Goal: Task Accomplishment & Management: Manage account settings

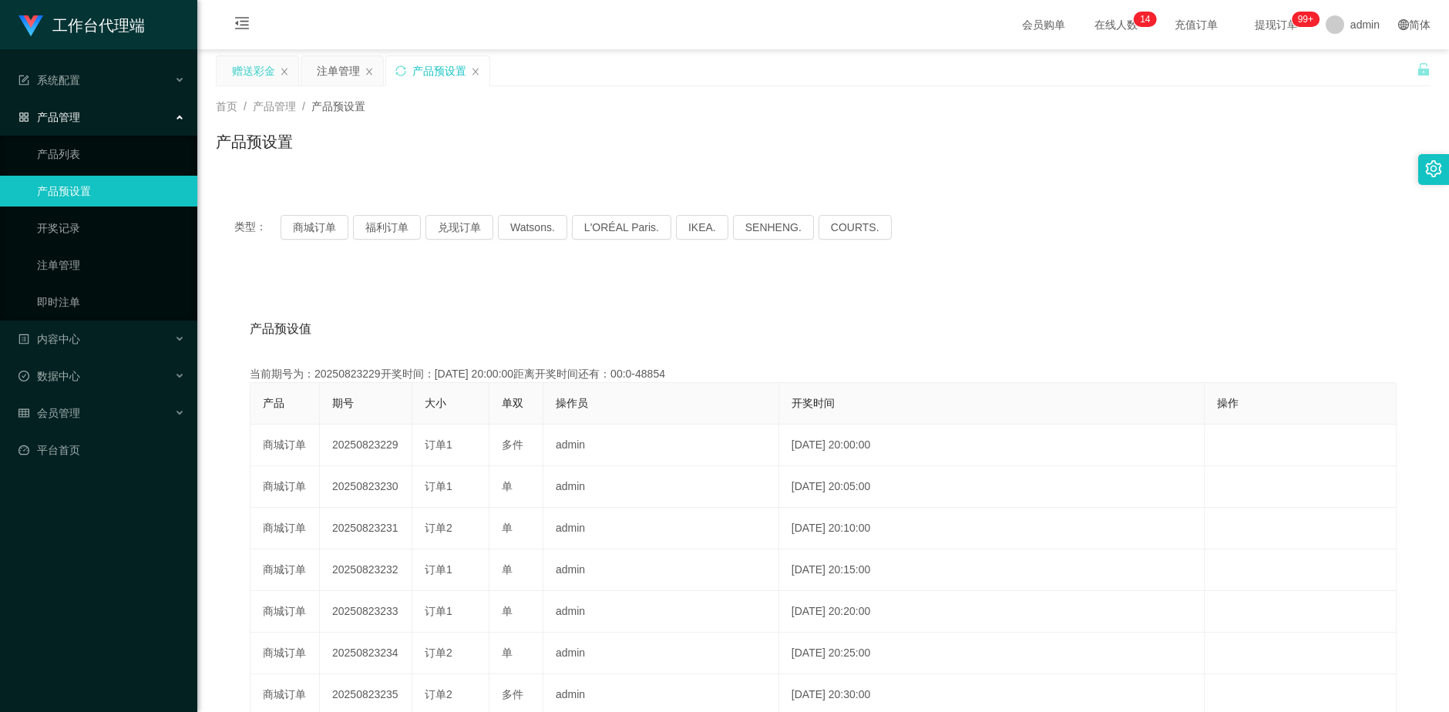
click at [243, 73] on div "赠送彩金" at bounding box center [253, 70] width 43 height 29
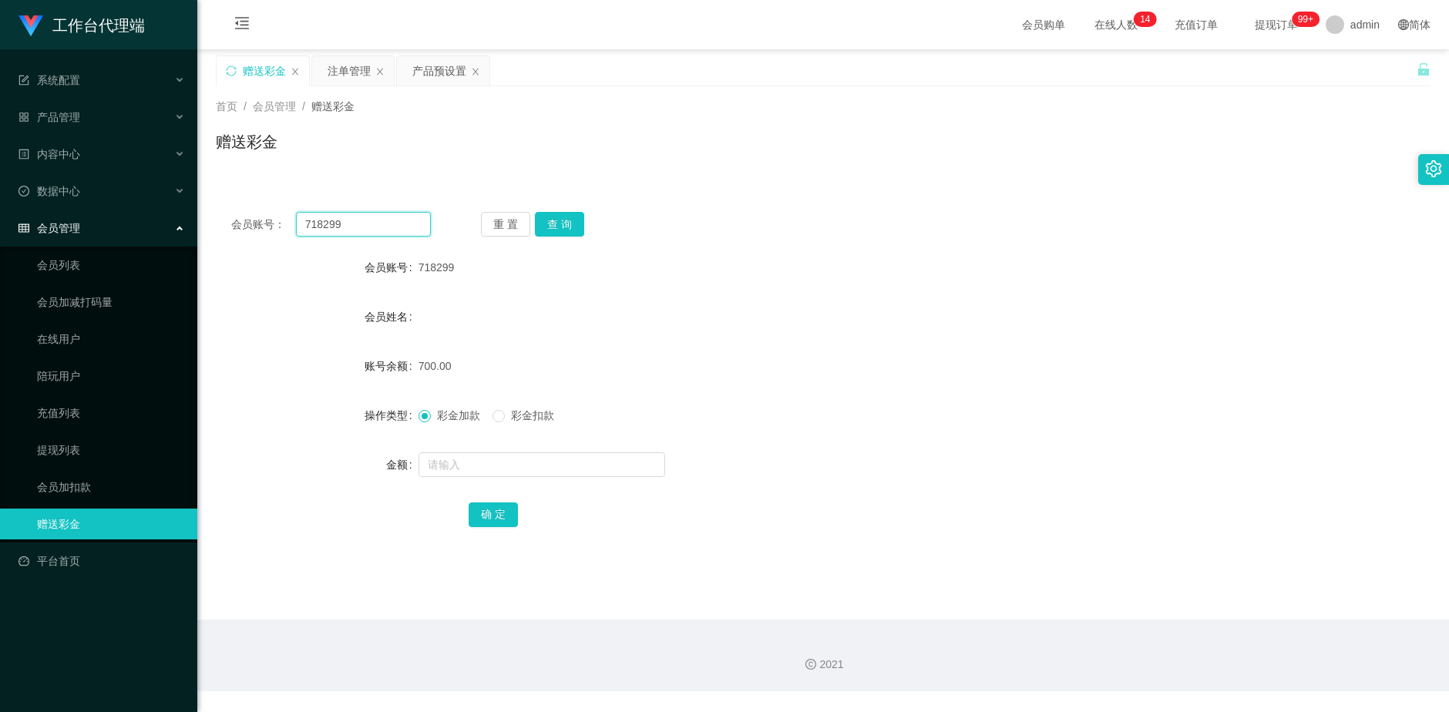
drag, startPoint x: 346, startPoint y: 227, endPoint x: 260, endPoint y: 226, distance: 85.5
click at [260, 226] on div "会员账号： 718299" at bounding box center [331, 224] width 200 height 25
paste input "Sogajoga"
type input "Sogajoga"
click at [568, 226] on button "查 询" at bounding box center [559, 224] width 49 height 25
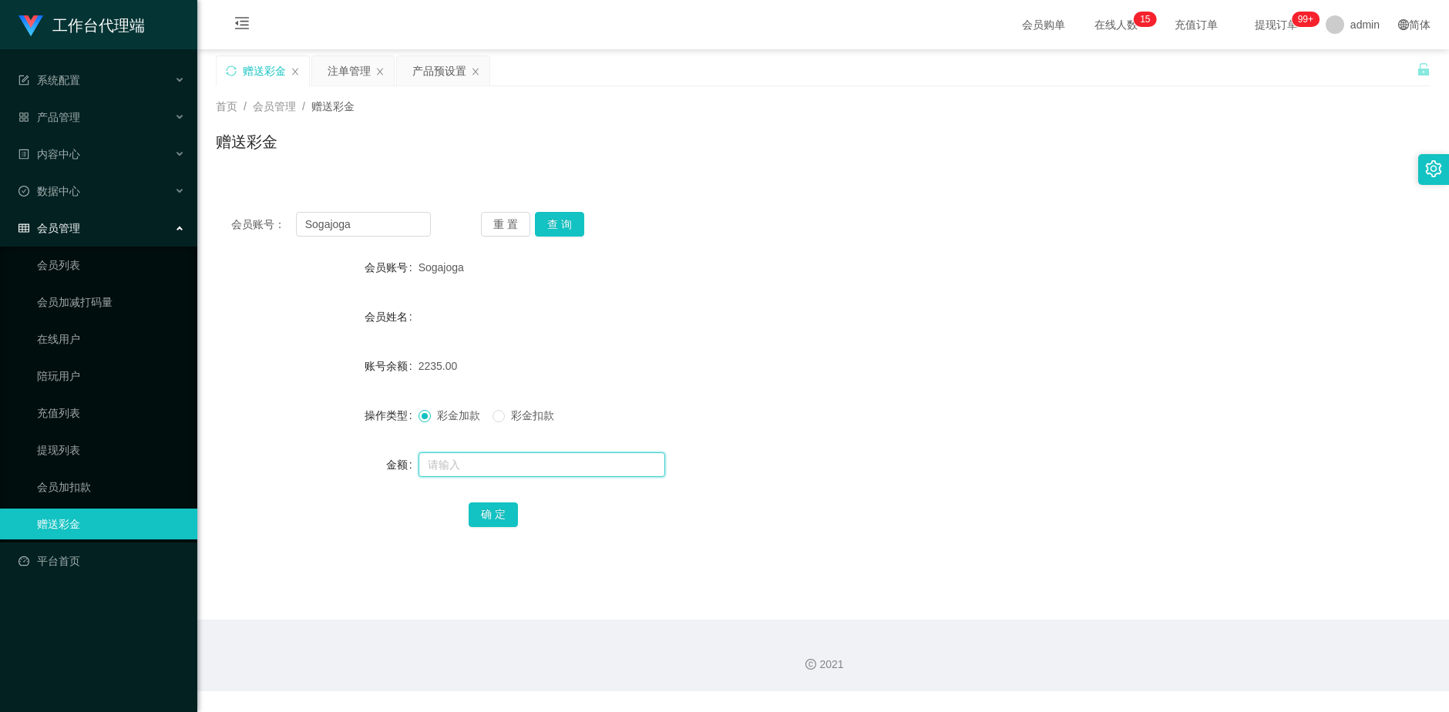
click at [459, 469] on input "text" at bounding box center [541, 464] width 247 height 25
type input "3000"
click at [498, 512] on button "确 定" at bounding box center [493, 514] width 49 height 25
drag, startPoint x: 363, startPoint y: 223, endPoint x: 281, endPoint y: 223, distance: 81.7
click at [281, 223] on div "会员账号： [PERSON_NAME]" at bounding box center [331, 224] width 200 height 25
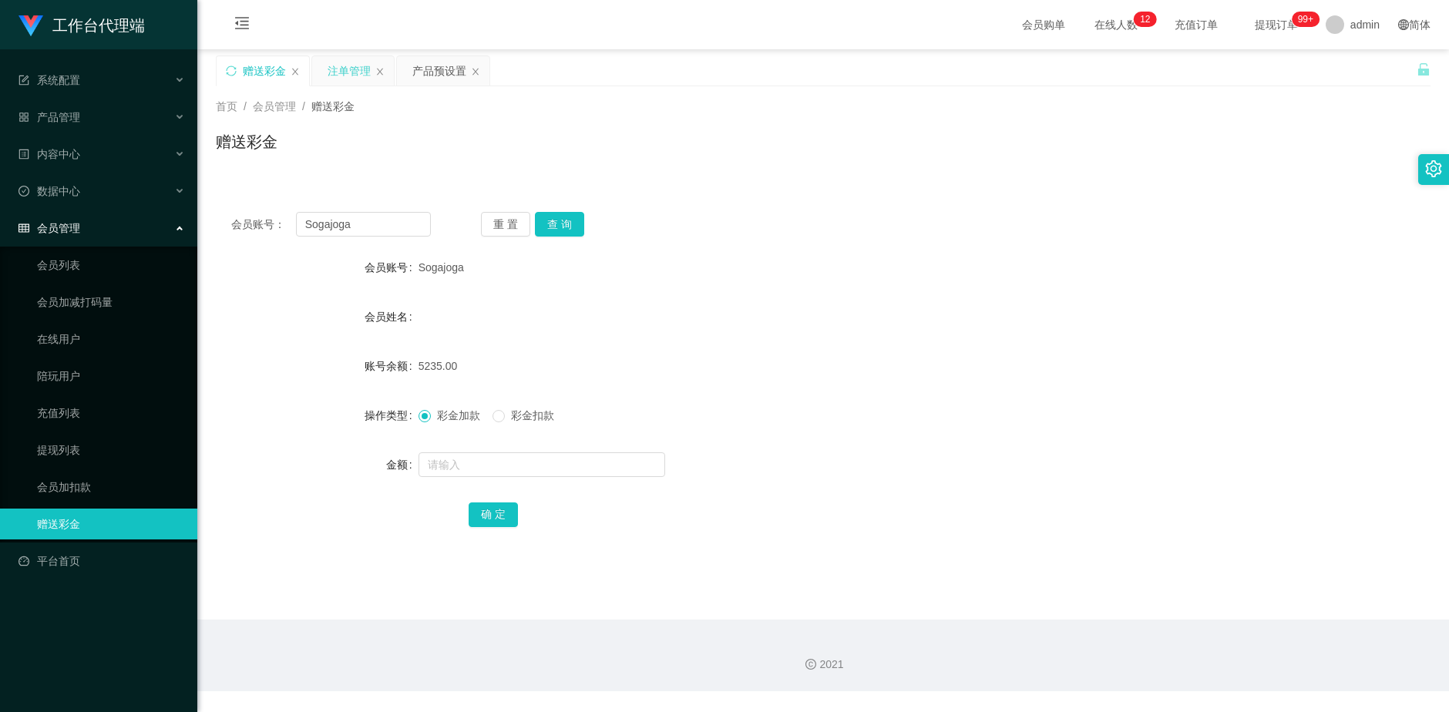
click at [348, 65] on div "注单管理" at bounding box center [348, 70] width 43 height 29
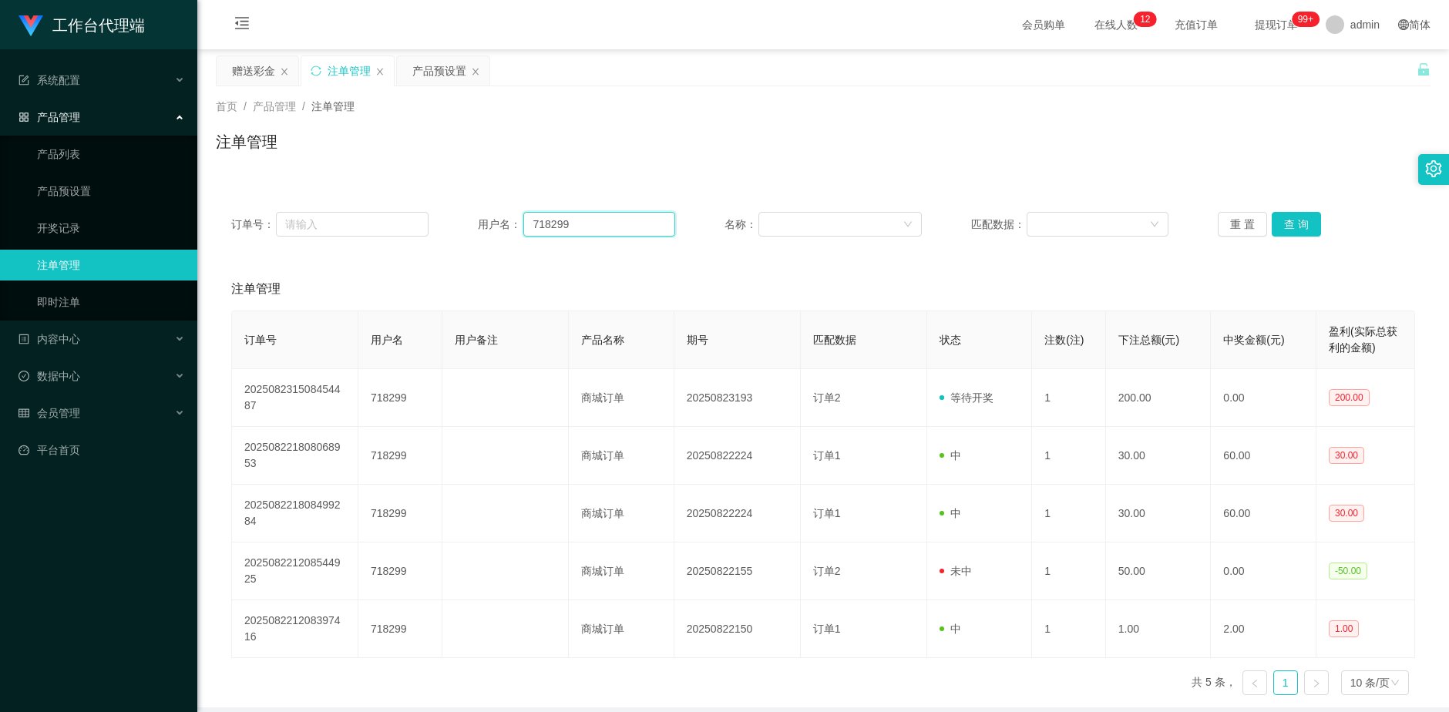
drag, startPoint x: 572, startPoint y: 229, endPoint x: 492, endPoint y: 238, distance: 80.7
click at [479, 222] on div "用户名： 718299" at bounding box center [576, 224] width 197 height 25
paste input "Sogajoga"
type input "Sogajoga"
click at [1285, 223] on button "查 询" at bounding box center [1295, 224] width 49 height 25
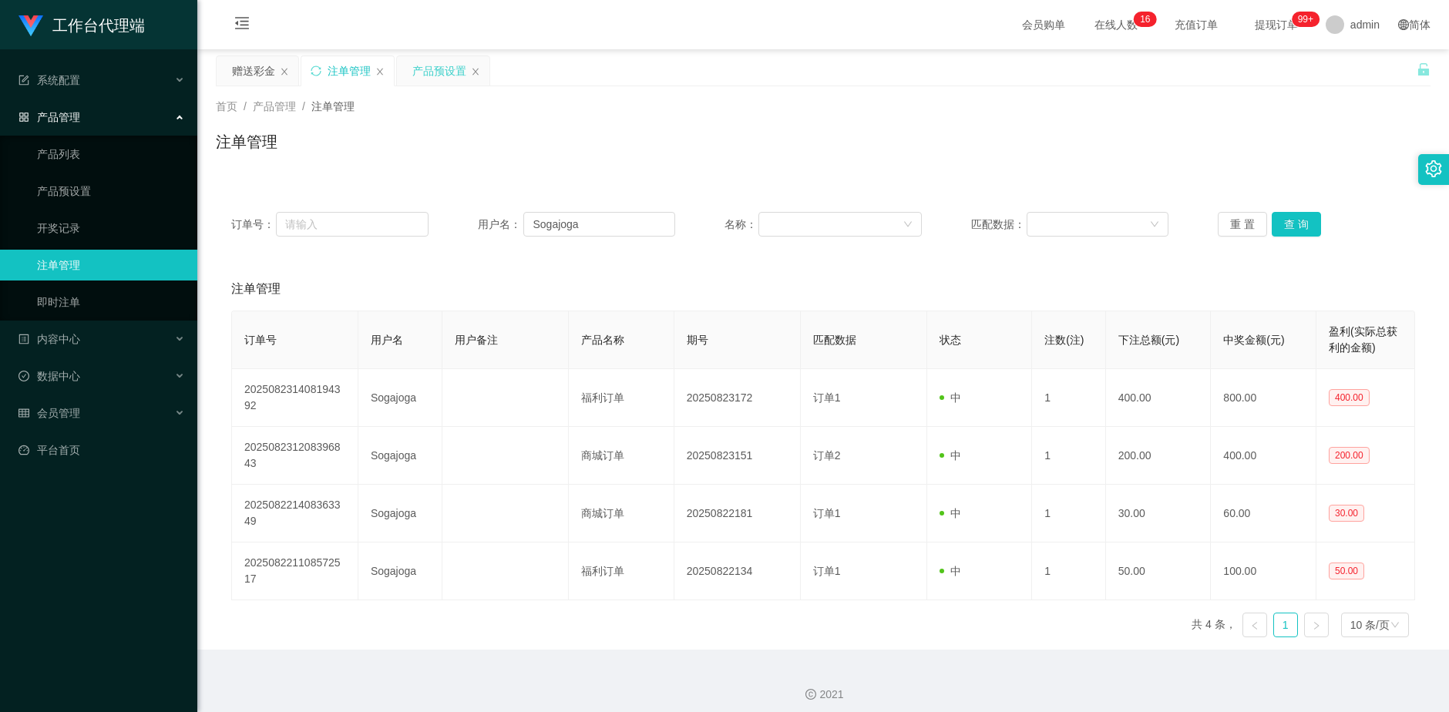
click at [448, 72] on div "产品预设置" at bounding box center [439, 70] width 54 height 29
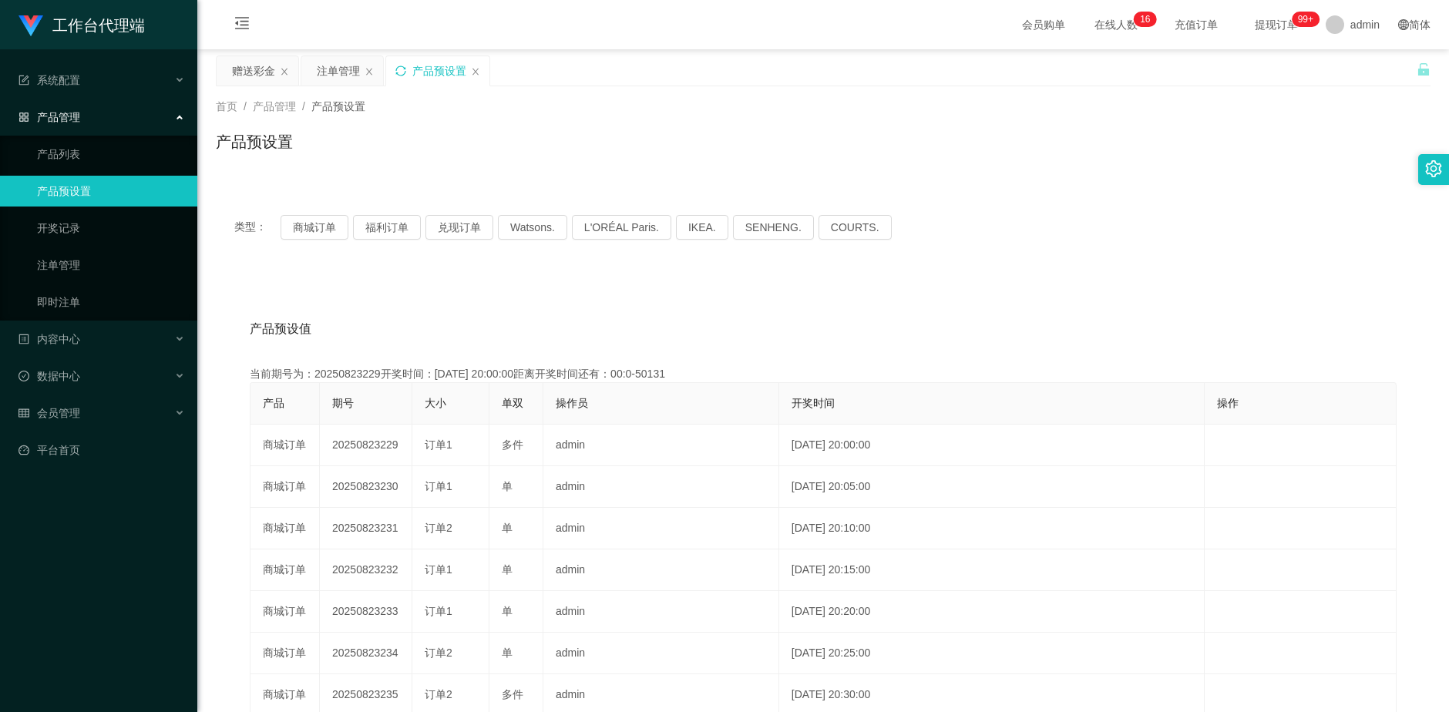
click at [405, 72] on icon "图标: sync" at bounding box center [400, 70] width 10 height 10
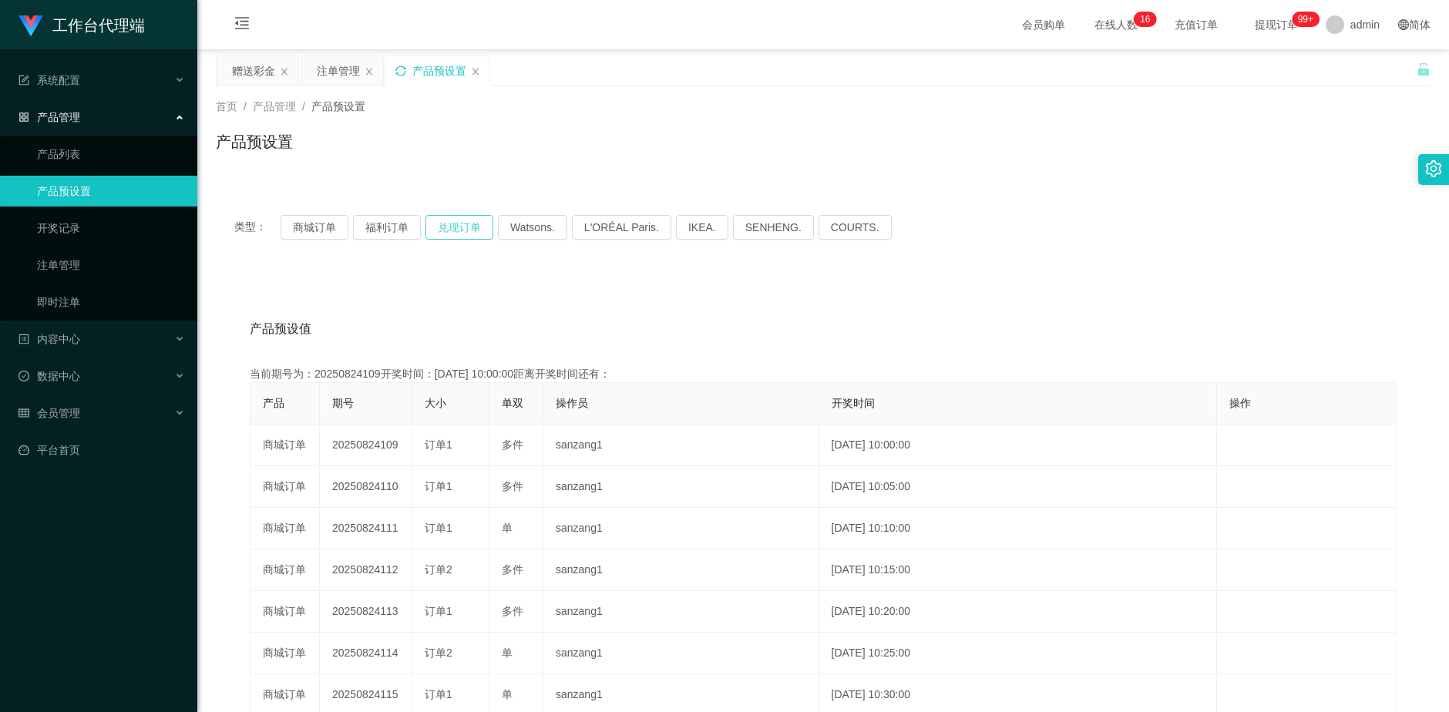
click at [465, 220] on button "兑现订单" at bounding box center [459, 227] width 68 height 25
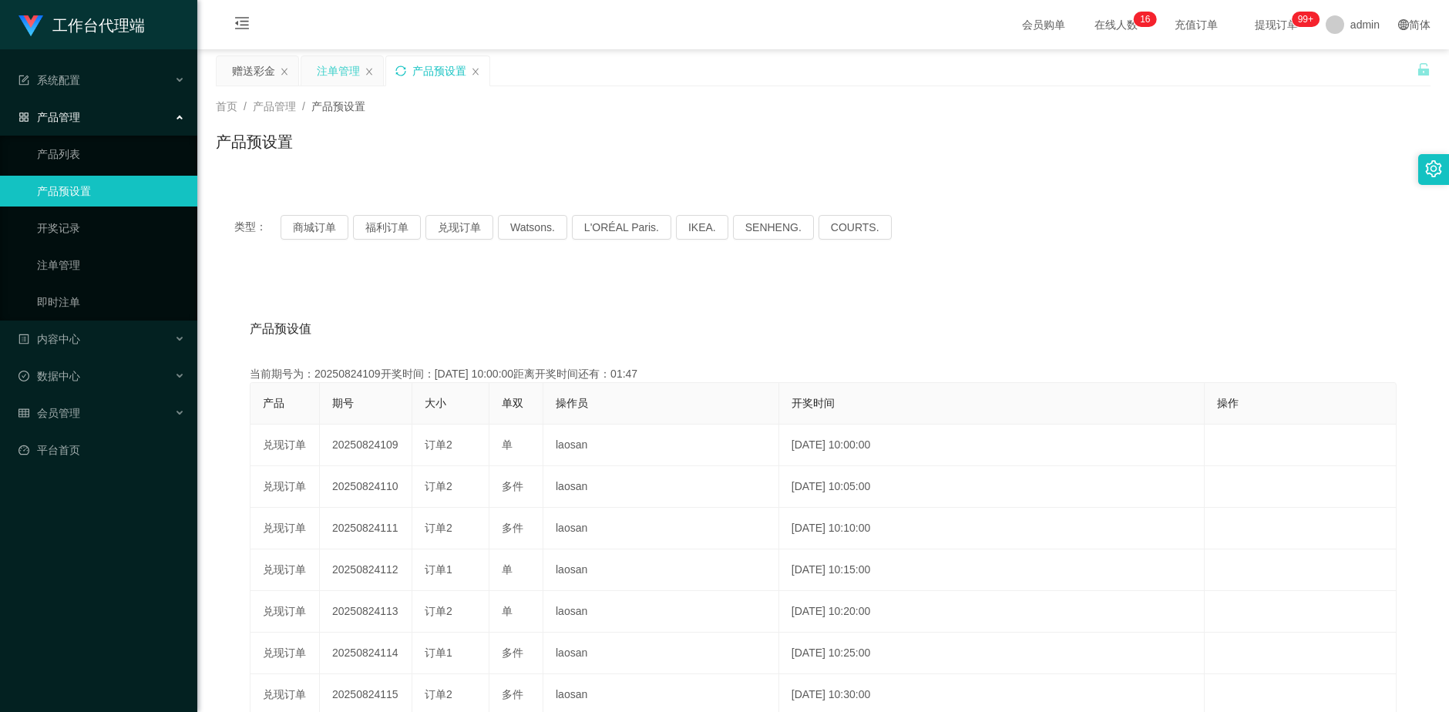
click at [337, 72] on div "注单管理" at bounding box center [338, 70] width 43 height 29
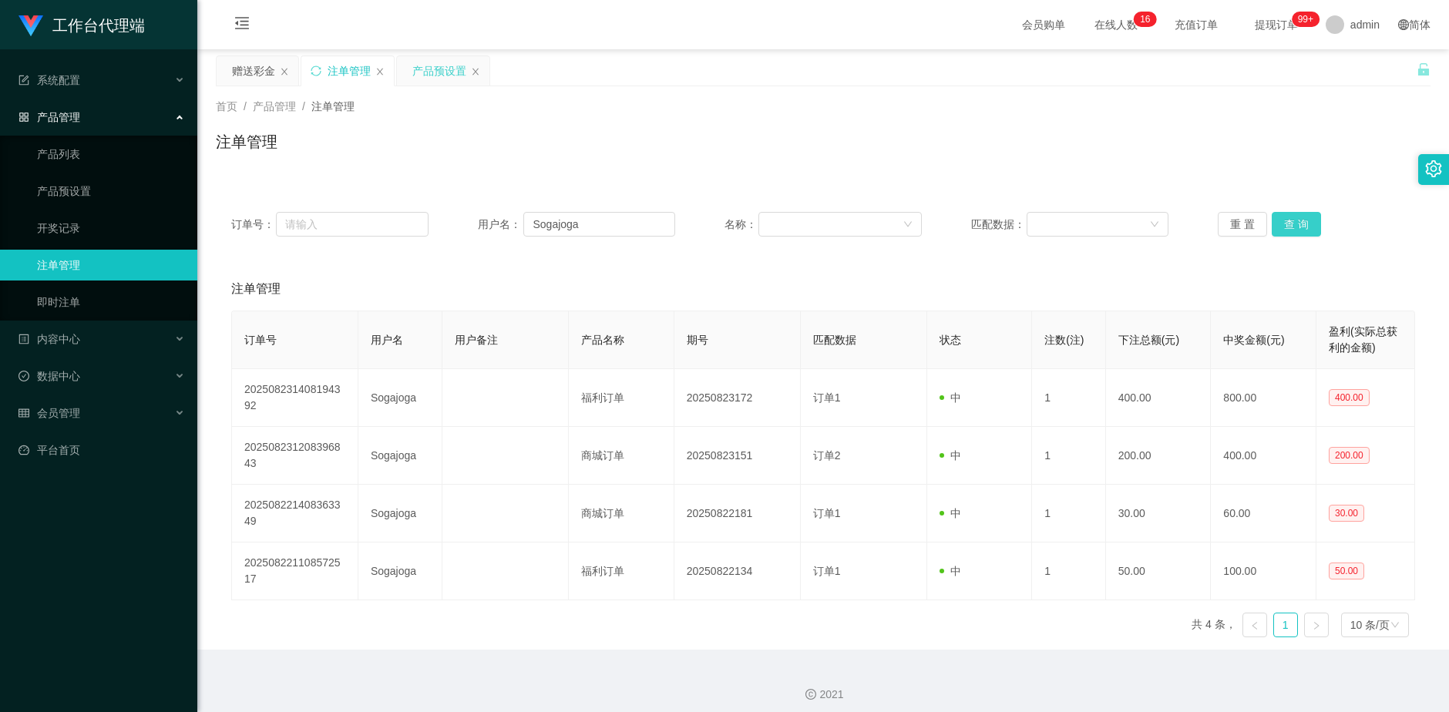
click at [1286, 220] on button "查 询" at bounding box center [1295, 224] width 49 height 25
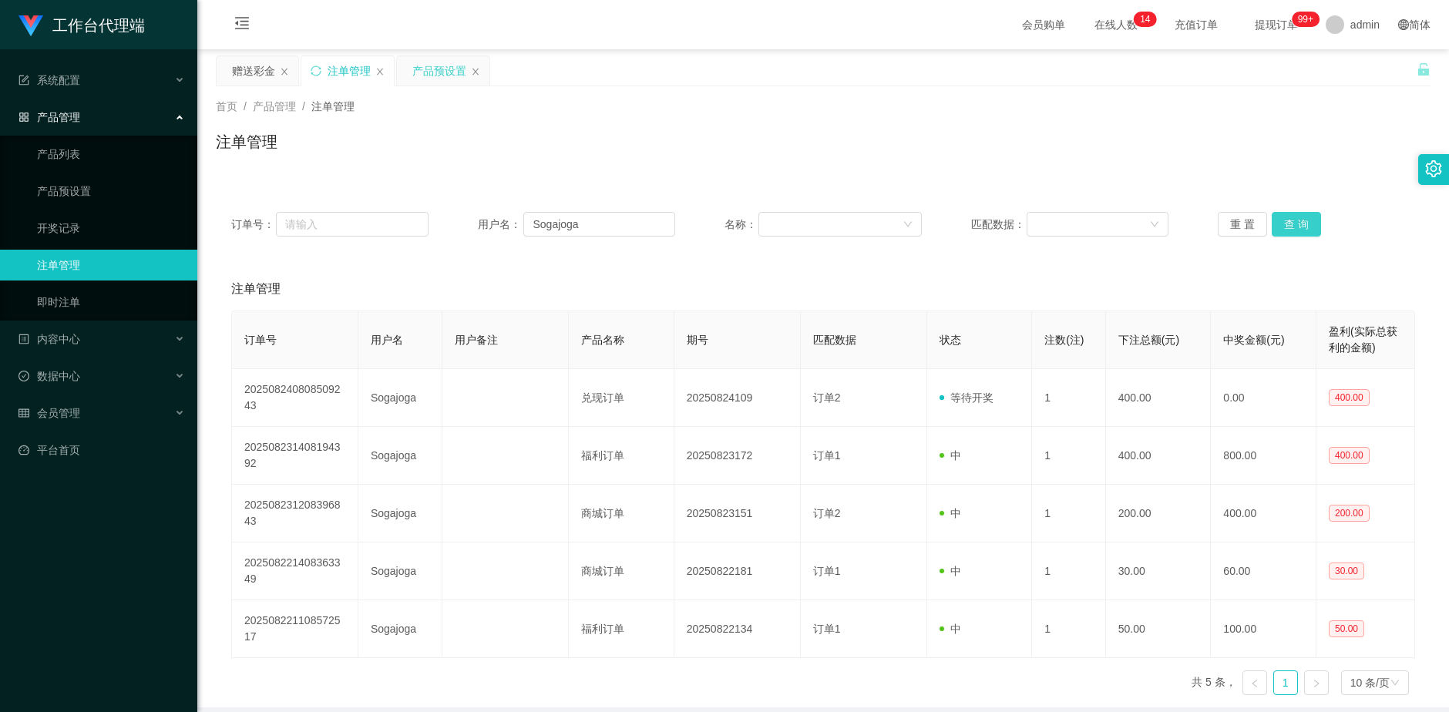
click at [1287, 224] on button "查 询" at bounding box center [1295, 224] width 49 height 25
click at [1287, 224] on div "重 置 查 询" at bounding box center [1315, 224] width 197 height 25
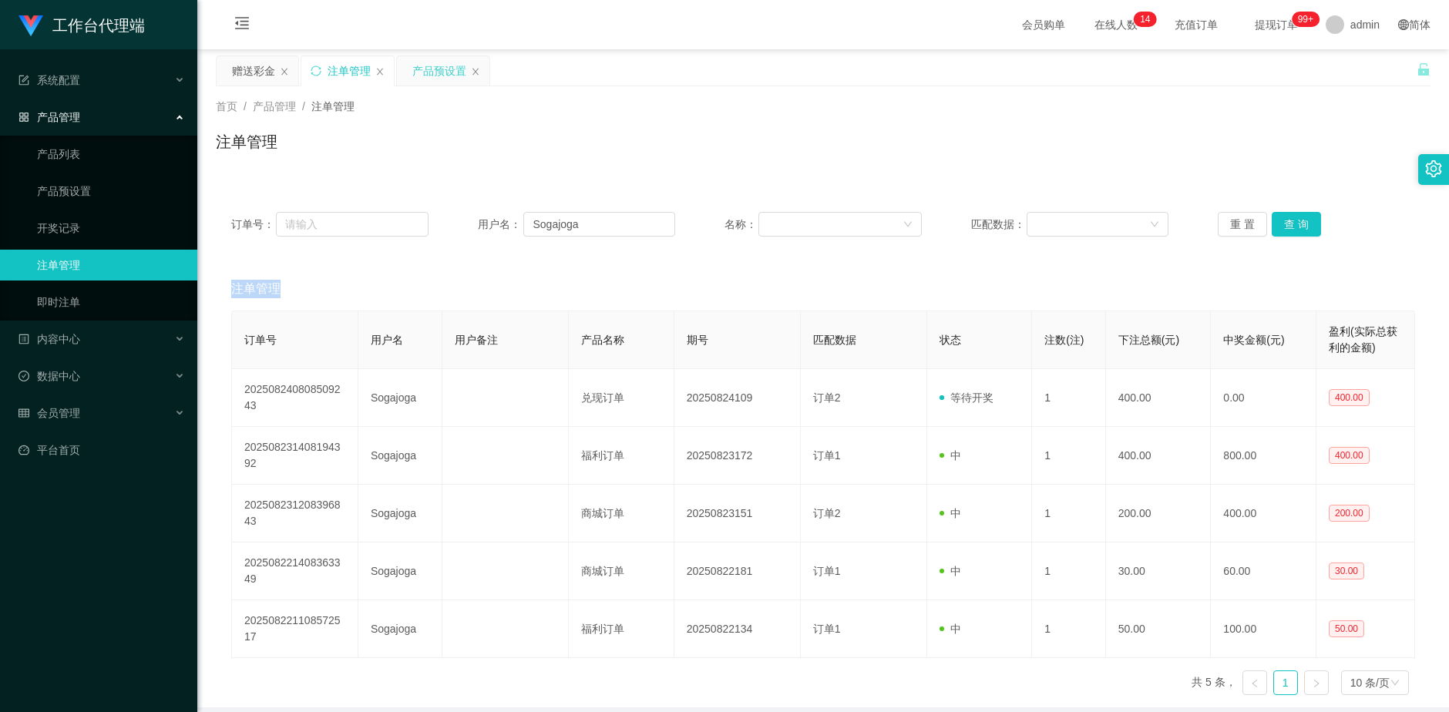
click at [435, 72] on div "产品预设置" at bounding box center [439, 70] width 54 height 29
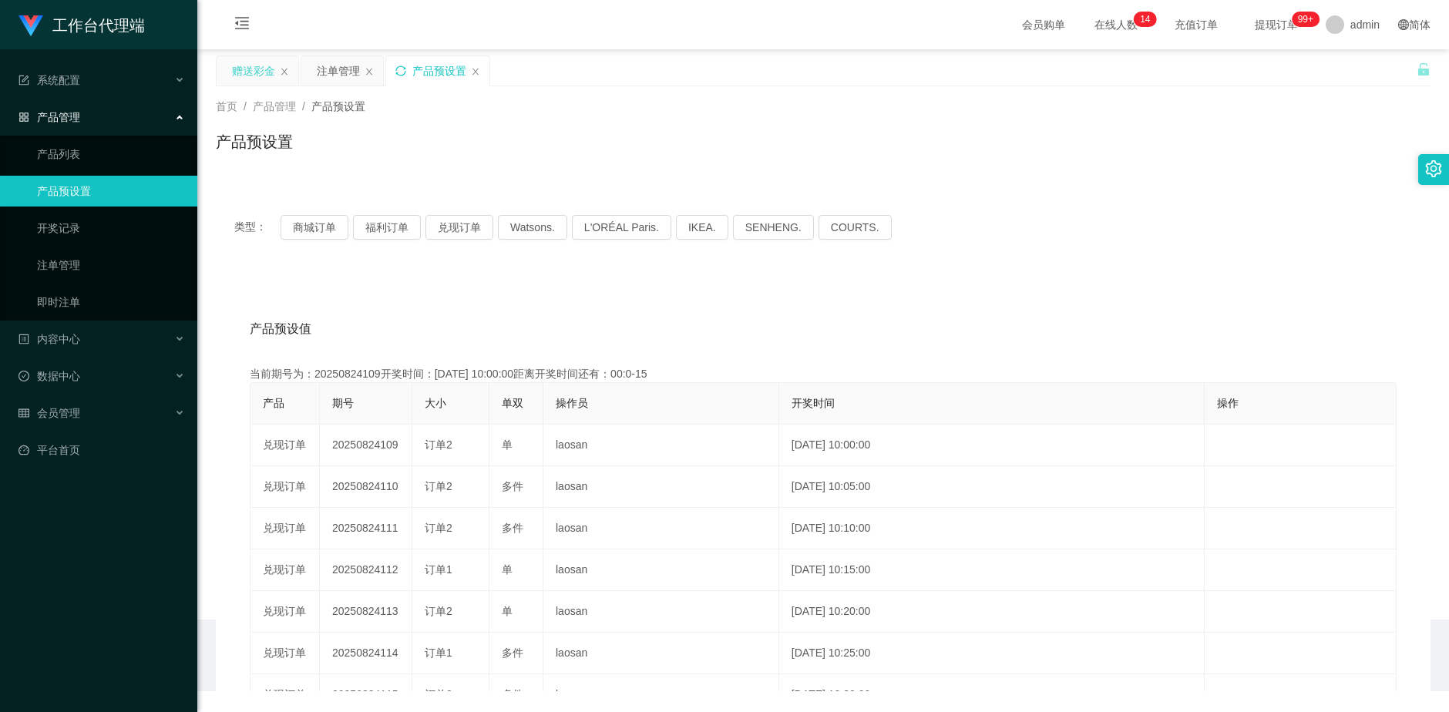
click at [261, 72] on div "赠送彩金" at bounding box center [253, 70] width 43 height 29
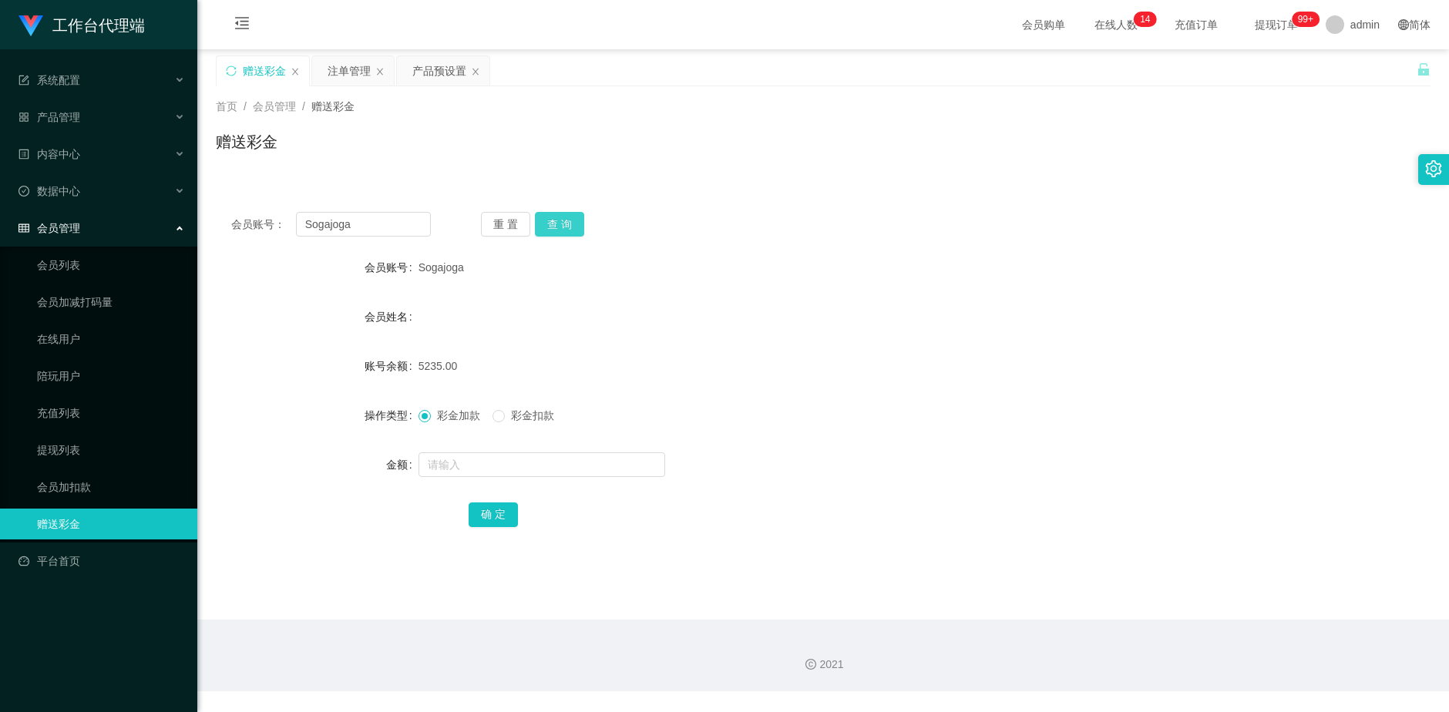
click at [550, 225] on button "查 询" at bounding box center [559, 224] width 49 height 25
click at [341, 70] on div "注单管理" at bounding box center [348, 70] width 43 height 29
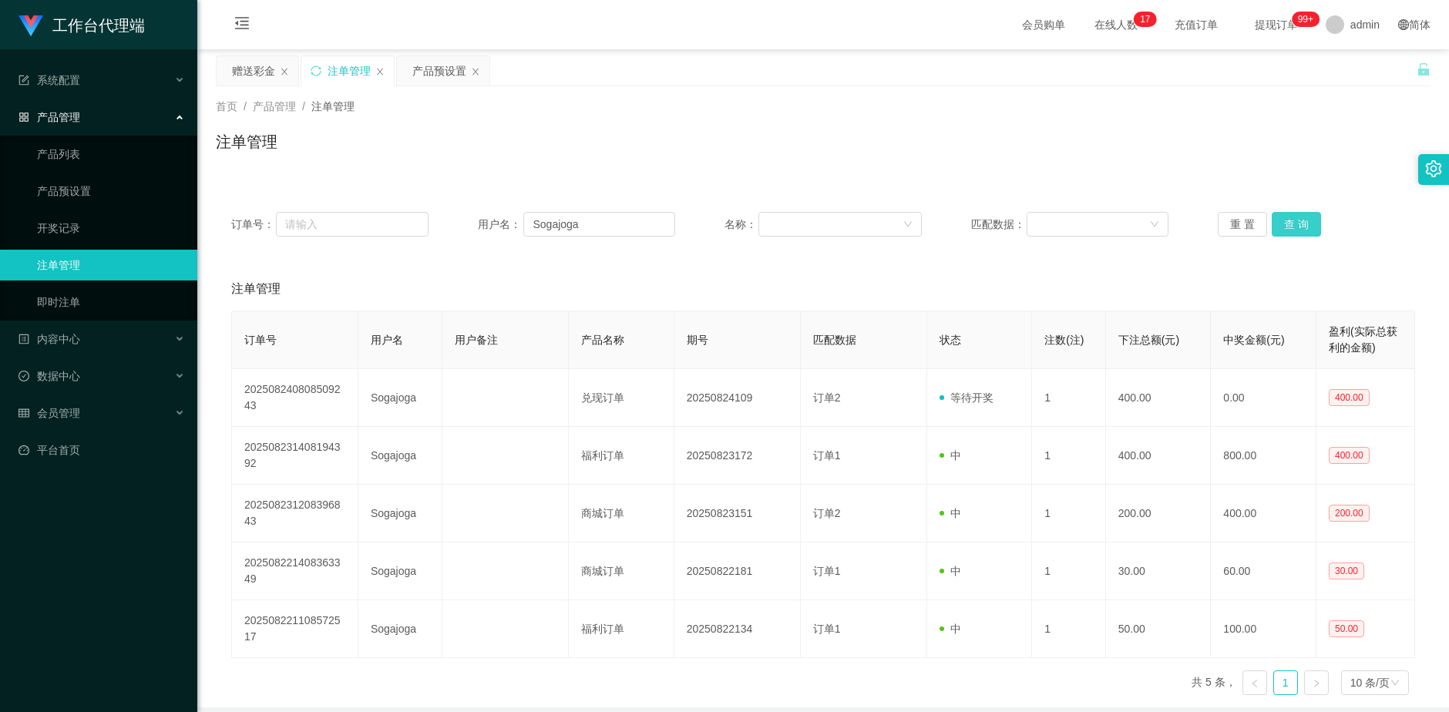
click at [1283, 218] on button "查 询" at bounding box center [1295, 224] width 49 height 25
click at [1285, 220] on button "查 询" at bounding box center [1295, 224] width 49 height 25
click at [110, 405] on div "会员管理" at bounding box center [98, 413] width 197 height 31
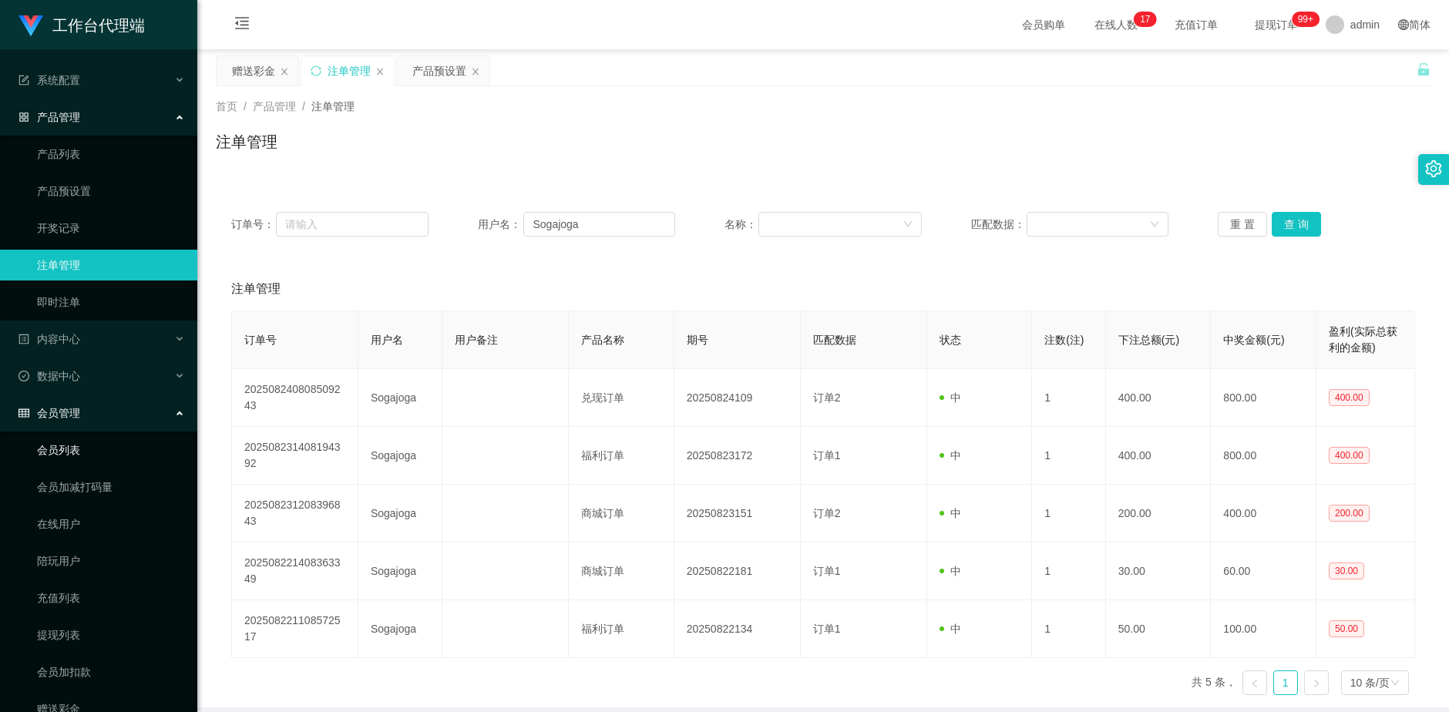
click at [106, 453] on link "会员列表" at bounding box center [111, 450] width 148 height 31
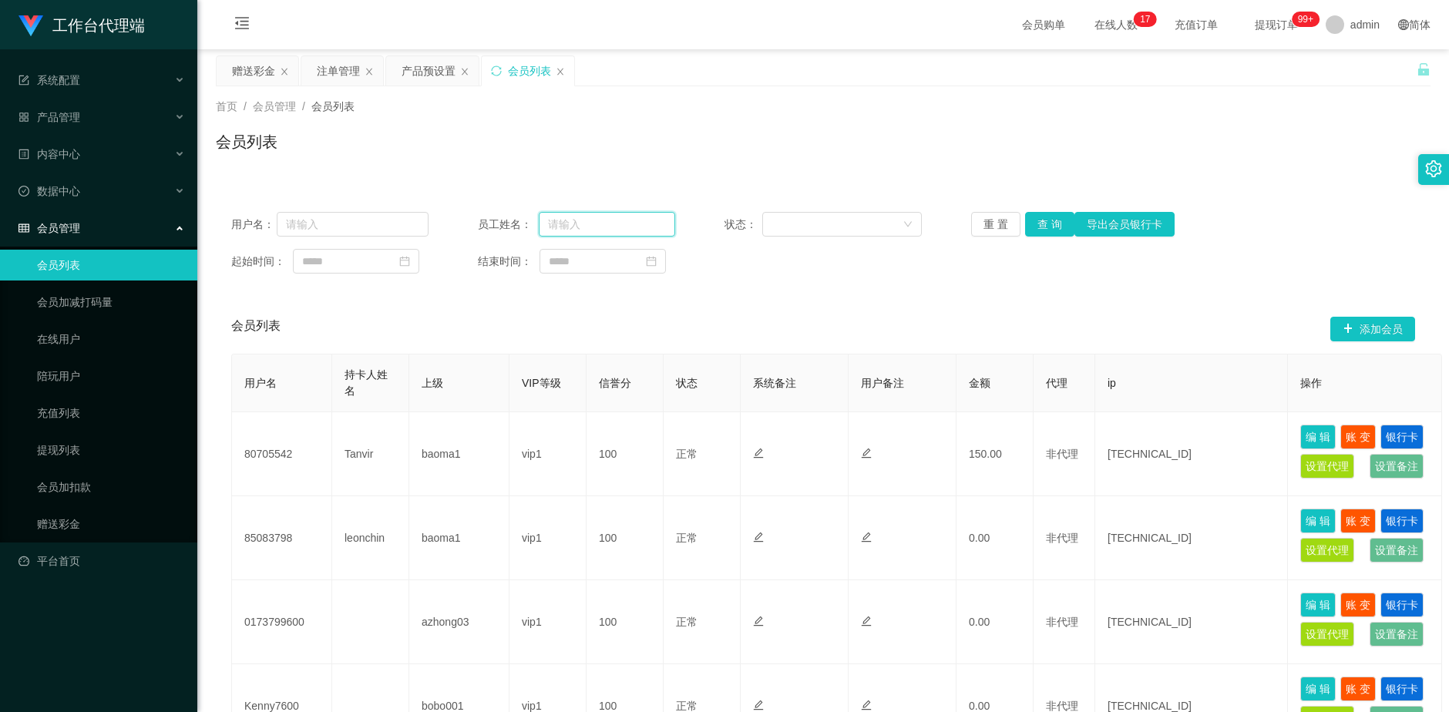
click at [585, 224] on input "text" at bounding box center [607, 224] width 136 height 25
click at [362, 223] on input "text" at bounding box center [353, 224] width 152 height 25
paste input "Sogajoga"
type input "Sogajoga"
click at [1052, 221] on button "查 询" at bounding box center [1049, 224] width 49 height 25
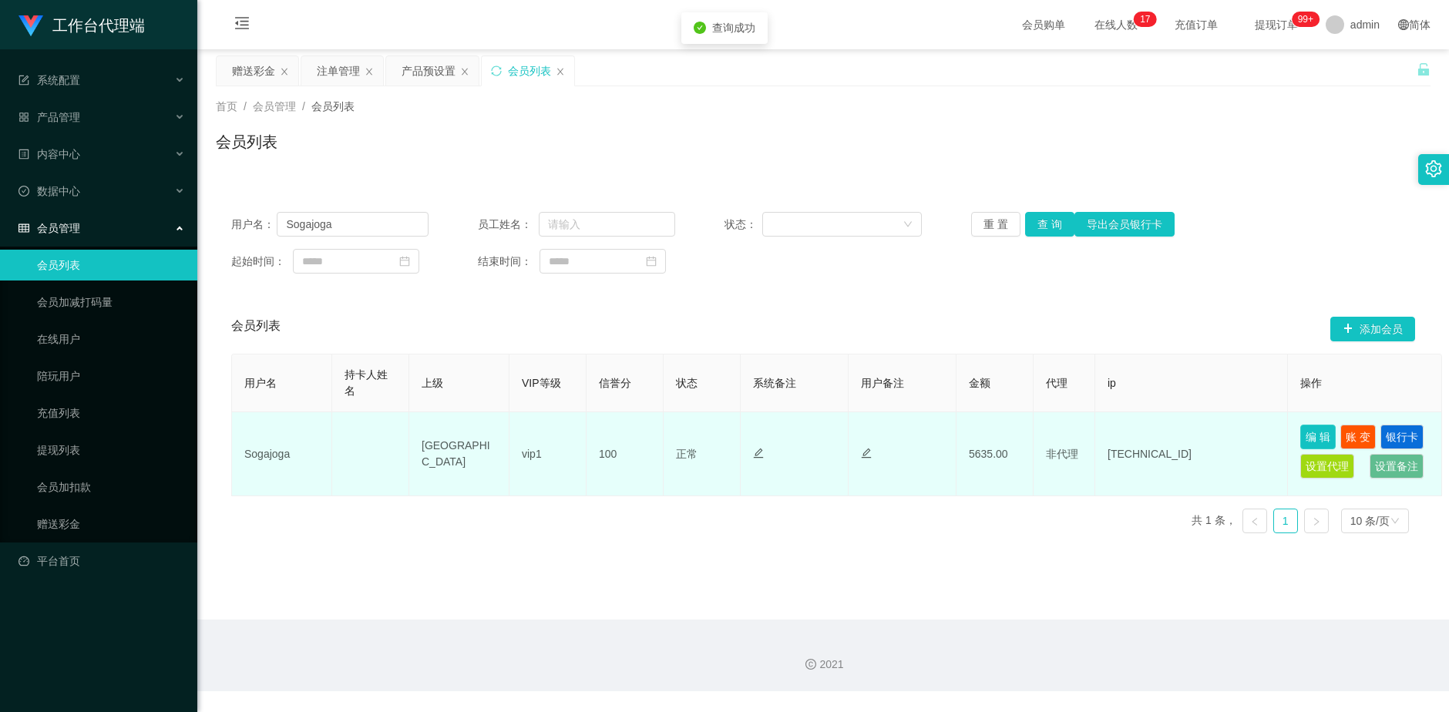
click at [1312, 437] on button "编 辑" at bounding box center [1317, 437] width 35 height 25
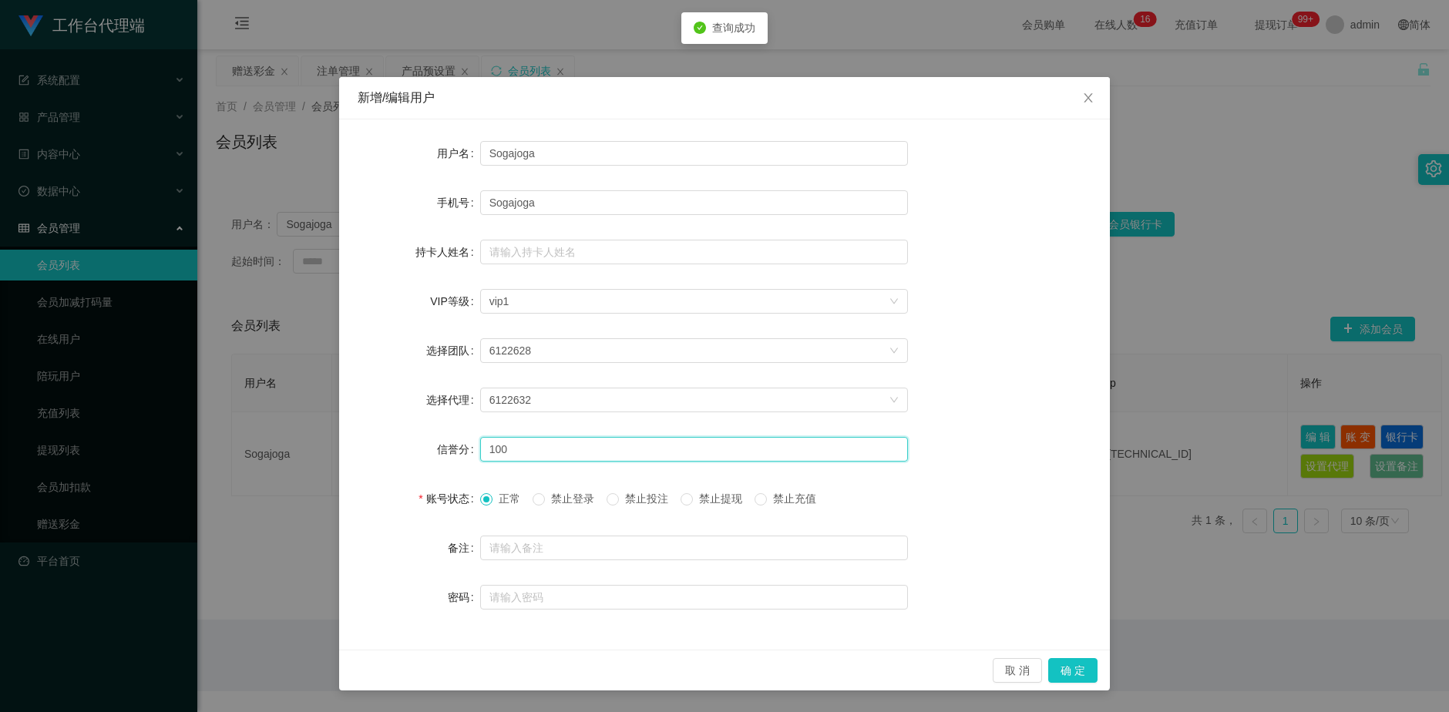
click at [514, 443] on input "100" at bounding box center [694, 449] width 428 height 25
type input "1"
type input "80"
click at [1070, 670] on button "确 定" at bounding box center [1072, 670] width 49 height 25
